Goal: Task Accomplishment & Management: Use online tool/utility

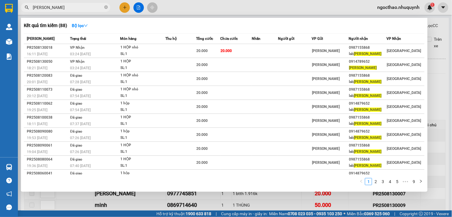
type input "[PERSON_NAME]"
click at [76, 6] on input "[PERSON_NAME]" at bounding box center [68, 7] width 70 height 7
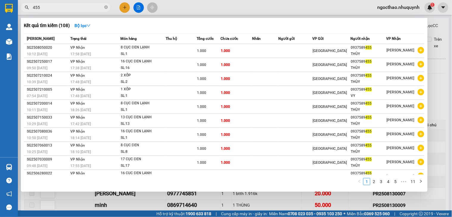
drag, startPoint x: 257, startPoint y: 196, endPoint x: 161, endPoint y: 22, distance: 198.7
click at [257, 194] on div at bounding box center [226, 108] width 452 height 217
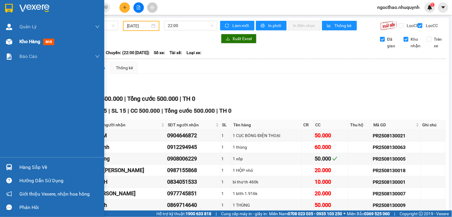
click at [25, 42] on span "Kho hàng" at bounding box center [29, 42] width 21 height 6
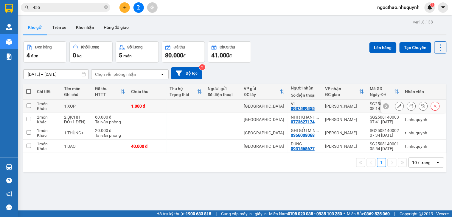
click at [409, 105] on icon at bounding box center [411, 106] width 4 height 4
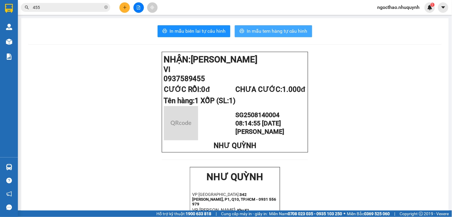
click at [263, 27] on button "In mẫu tem hàng tự cấu hình" at bounding box center [273, 31] width 77 height 12
click at [285, 33] on span "In mẫu tem hàng tự cấu hình" at bounding box center [277, 30] width 61 height 7
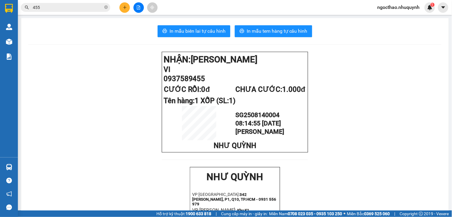
click at [84, 10] on input "455" at bounding box center [68, 7] width 70 height 7
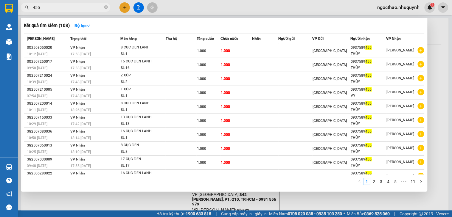
click at [84, 10] on input "455" at bounding box center [68, 7] width 70 height 7
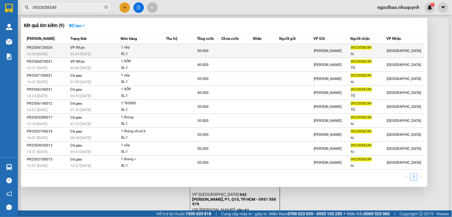
type input "0933058349"
click at [224, 48] on td at bounding box center [236, 51] width 31 height 14
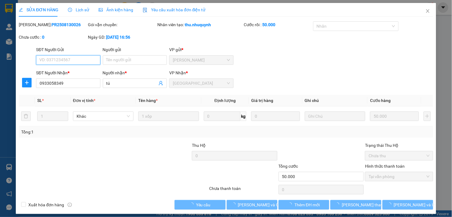
type input "0933058349"
type input "tú"
type input "50.000"
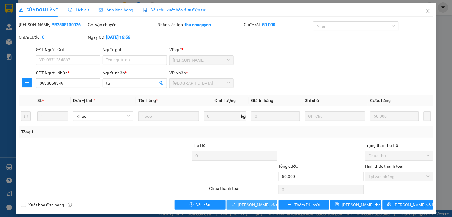
click at [264, 206] on span "[PERSON_NAME] và Giao hàng" at bounding box center [266, 205] width 57 height 7
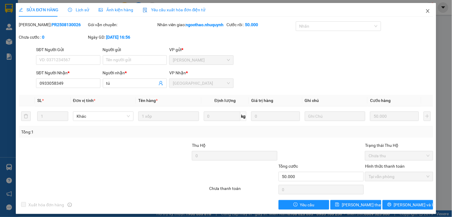
click at [425, 11] on icon "close" at bounding box center [427, 11] width 5 height 5
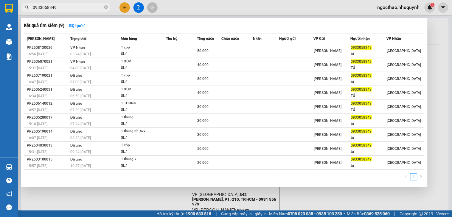
click at [78, 5] on input "0933058349" at bounding box center [68, 7] width 70 height 7
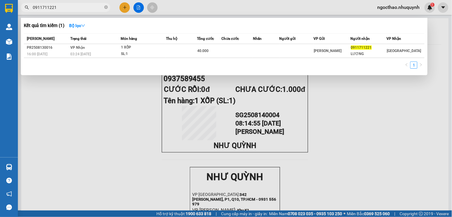
click at [57, 4] on span "0911711221" at bounding box center [65, 7] width 89 height 9
click at [52, 8] on input "0911711221" at bounding box center [68, 7] width 70 height 7
click at [58, 7] on input "0904646" at bounding box center [68, 7] width 70 height 7
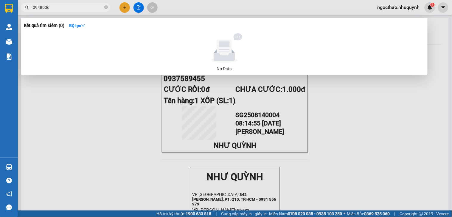
click at [66, 4] on input "0948006" at bounding box center [68, 7] width 70 height 7
type input "0962751885"
click at [60, 5] on input "0962751885" at bounding box center [68, 7] width 70 height 7
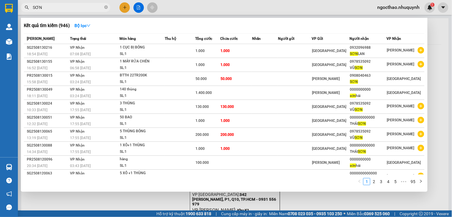
type input "SƠN"
click at [282, 201] on div at bounding box center [226, 108] width 452 height 217
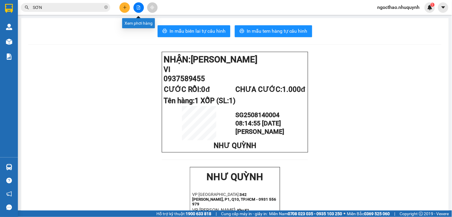
click at [138, 5] on icon "file-add" at bounding box center [138, 7] width 3 height 4
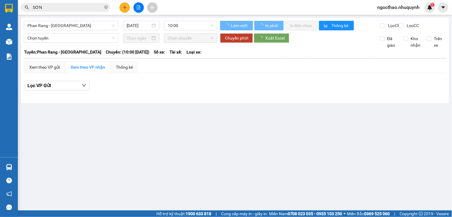
click at [136, 27] on input "[DATE]" at bounding box center [139, 25] width 24 height 7
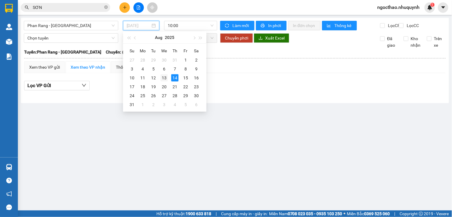
click at [161, 80] on div "13" at bounding box center [164, 77] width 7 height 7
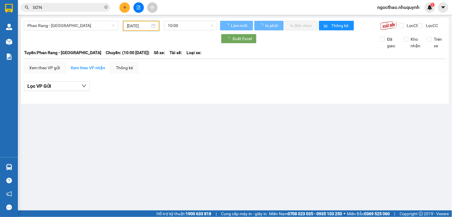
type input "[DATE]"
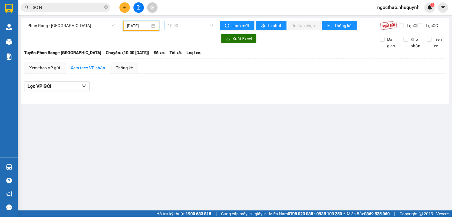
click at [194, 24] on span "10:00" at bounding box center [191, 25] width 46 height 9
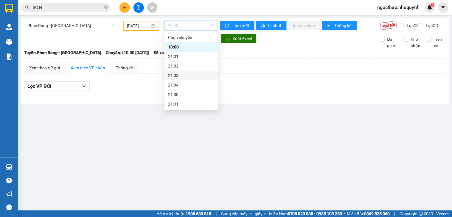
scroll to position [29, 0]
click at [192, 85] on div "22:00" at bounding box center [191, 85] width 46 height 7
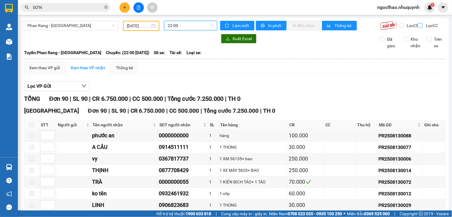
click at [427, 26] on span "Lọc CC" at bounding box center [430, 25] width 15 height 7
click at [423, 26] on input "Lọc CC" at bounding box center [421, 25] width 6 height 5
checkbox input "true"
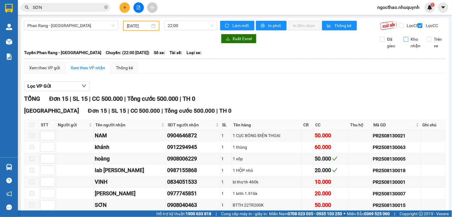
click at [404, 42] on input "Kho nhận" at bounding box center [406, 39] width 5 height 5
checkbox input "true"
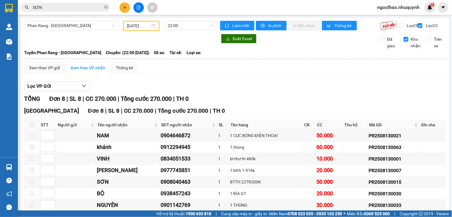
scroll to position [48, 0]
